Goal: Navigation & Orientation: Find specific page/section

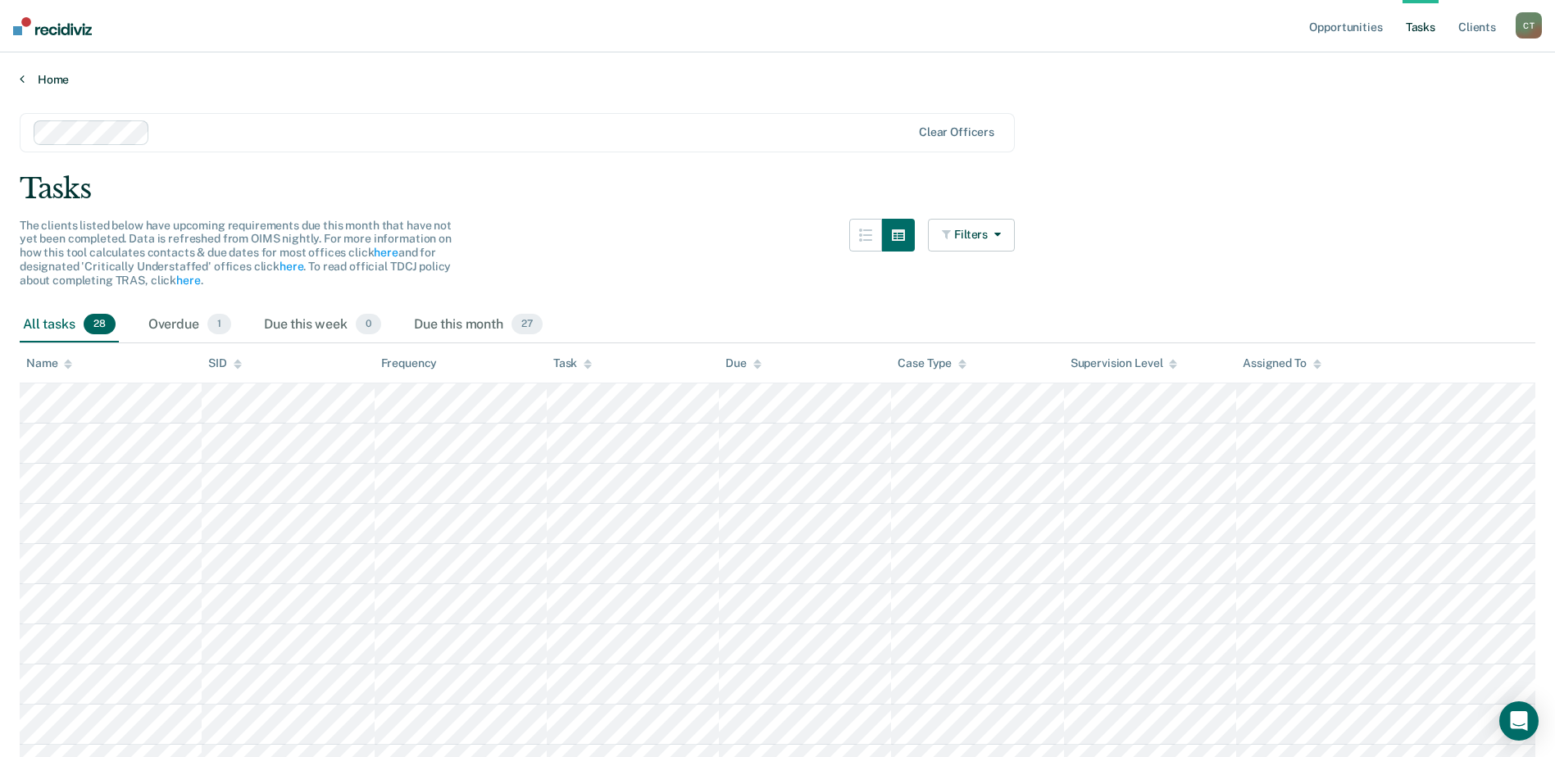
click at [34, 85] on link "Home" at bounding box center [778, 79] width 1516 height 15
